Goal: Transaction & Acquisition: Register for event/course

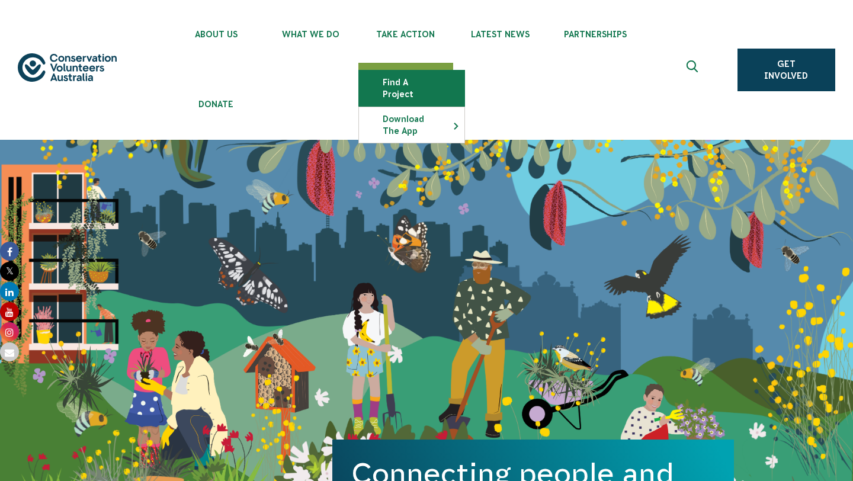
click at [396, 86] on link "Find a project" at bounding box center [411, 88] width 105 height 36
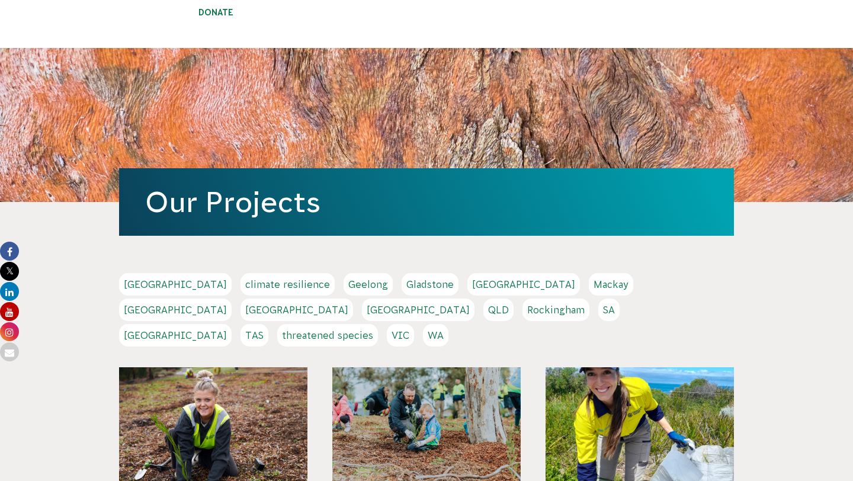
scroll to position [173, 0]
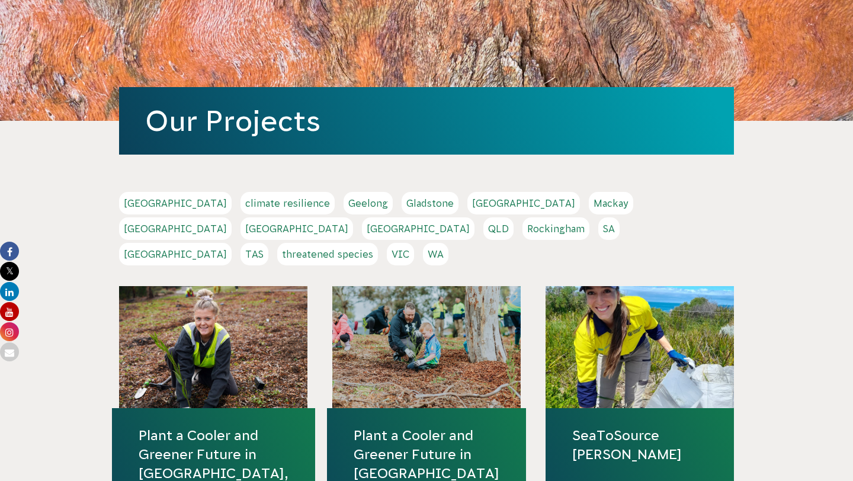
click at [401, 204] on link "Gladstone" at bounding box center [429, 203] width 57 height 22
click at [513, 217] on link "QLD" at bounding box center [498, 228] width 30 height 22
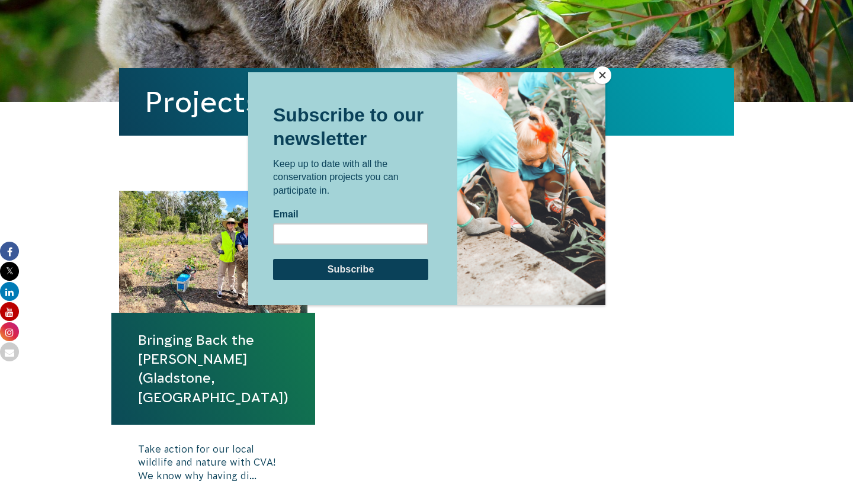
scroll to position [338, 0]
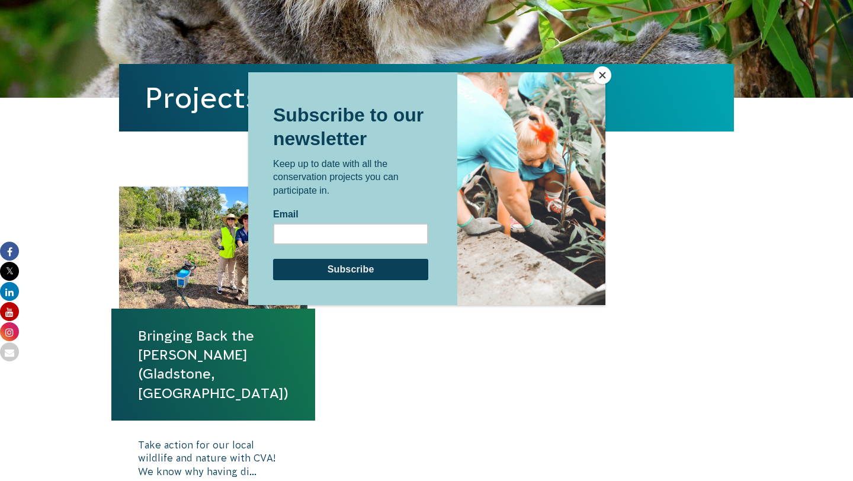
click at [609, 73] on button "Close" at bounding box center [602, 75] width 18 height 18
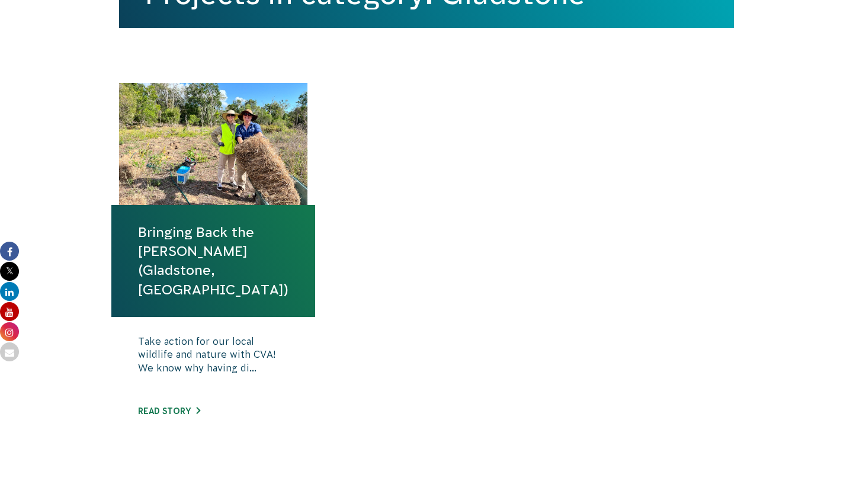
scroll to position [443, 0]
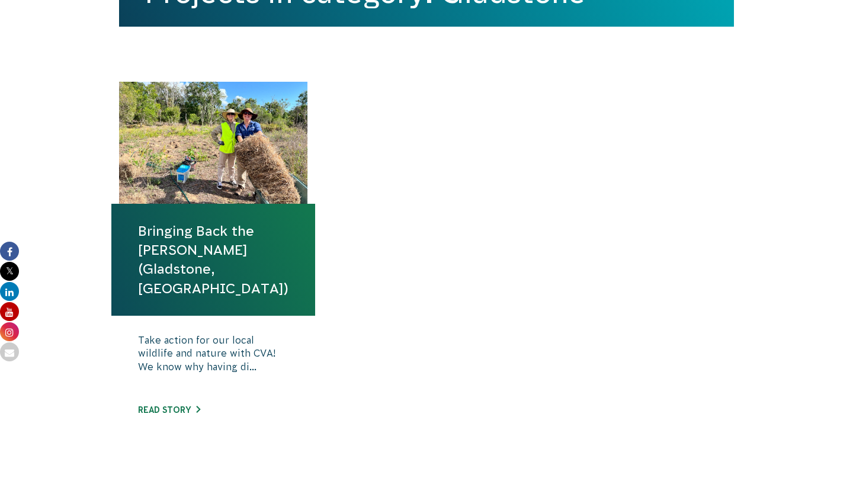
click at [213, 240] on link "Bringing Back the [PERSON_NAME] (Gladstone, [GEOGRAPHIC_DATA])" at bounding box center [213, 259] width 150 height 76
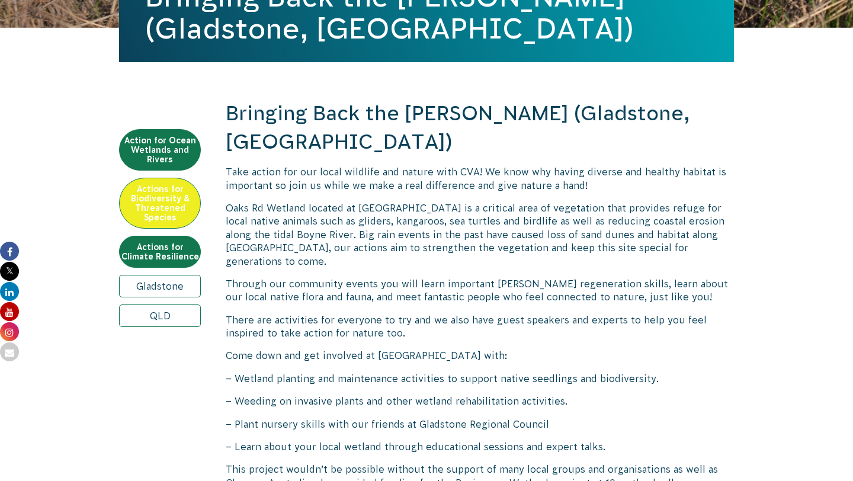
scroll to position [409, 0]
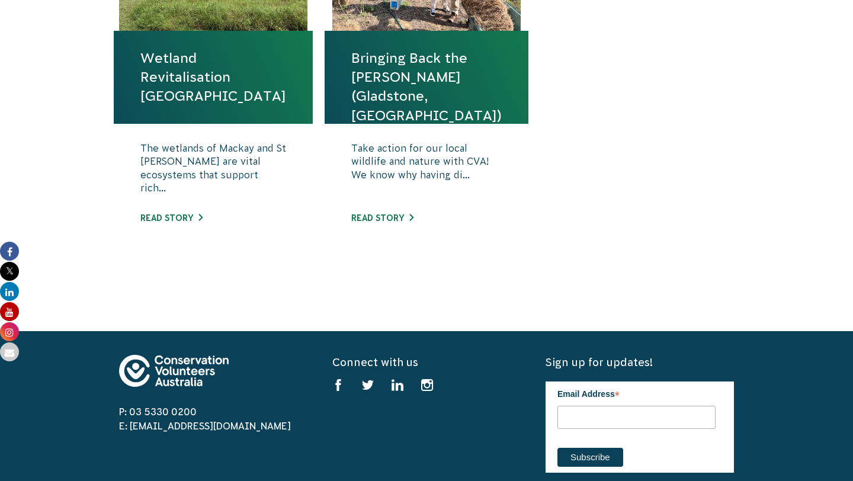
scroll to position [990, 0]
